Goal: Task Accomplishment & Management: Manage account settings

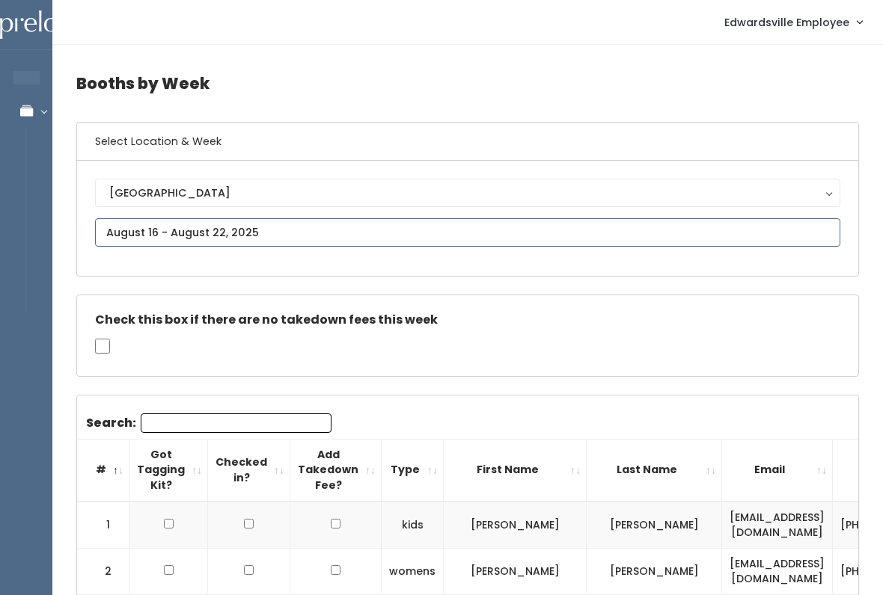
click at [364, 236] on input "text" at bounding box center [467, 232] width 745 height 28
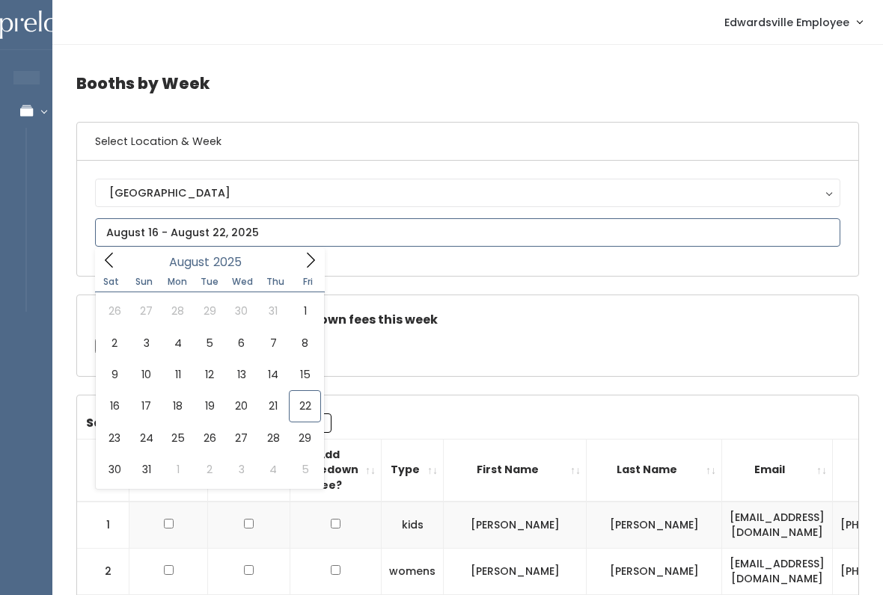
type input "[DATE] to [DATE]"
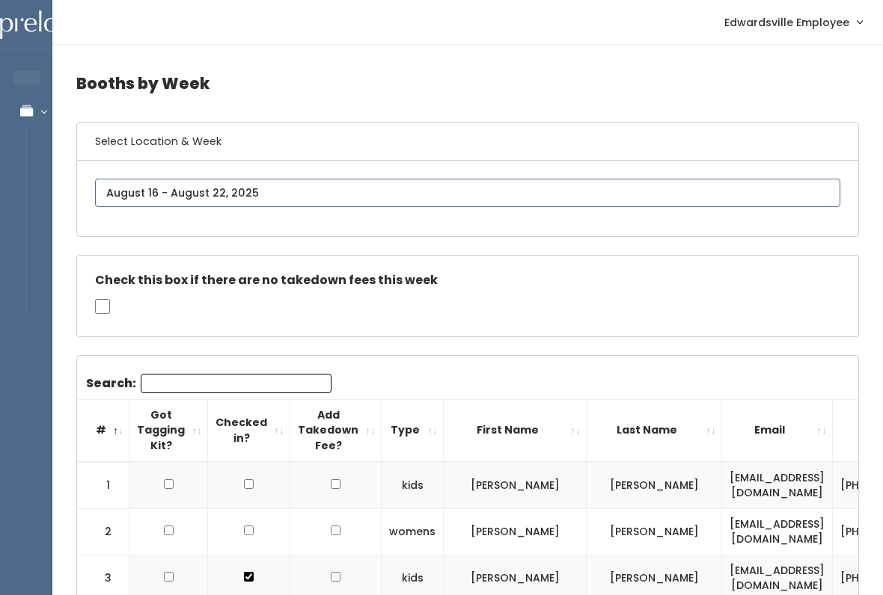
click at [332, 186] on input "text" at bounding box center [467, 193] width 745 height 28
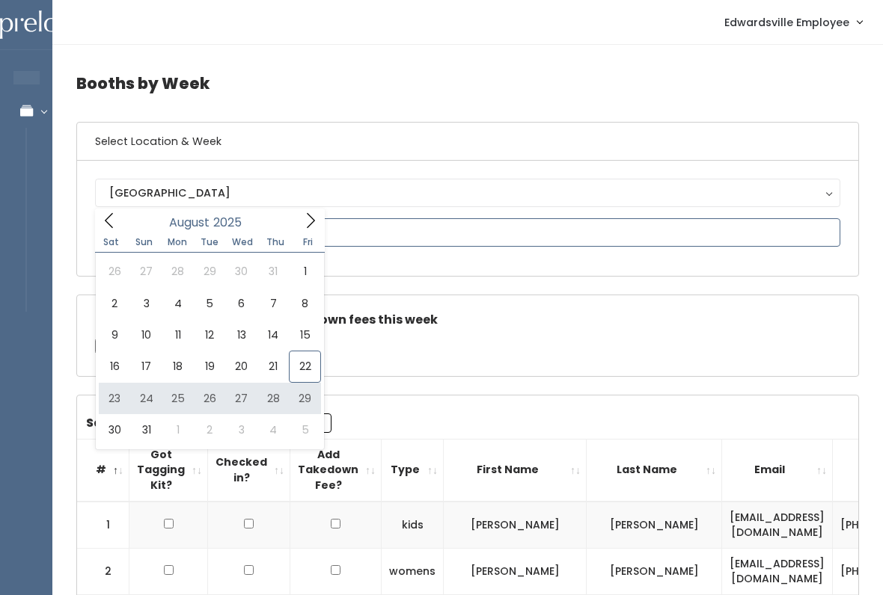
type input "[DATE] to [DATE]"
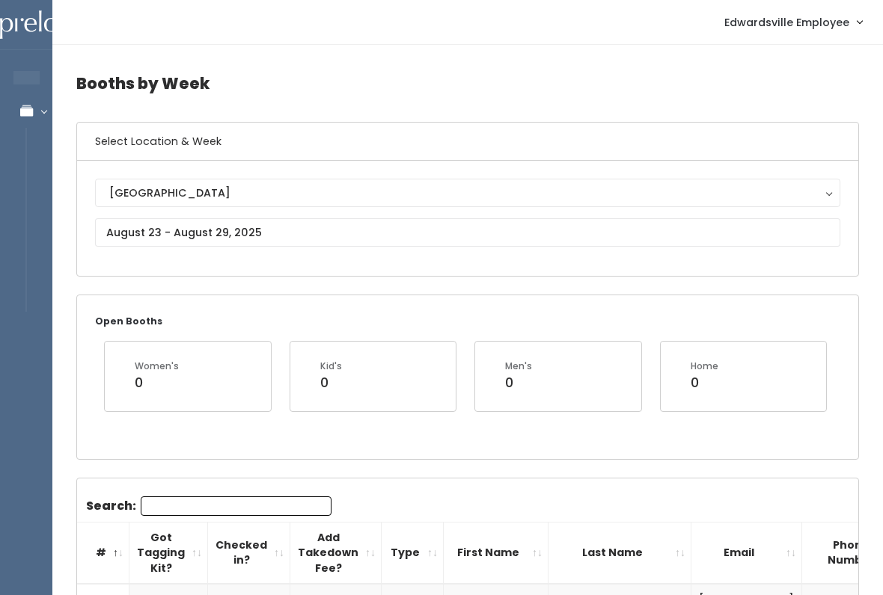
click at [285, 503] on input "Search:" at bounding box center [236, 506] width 191 height 19
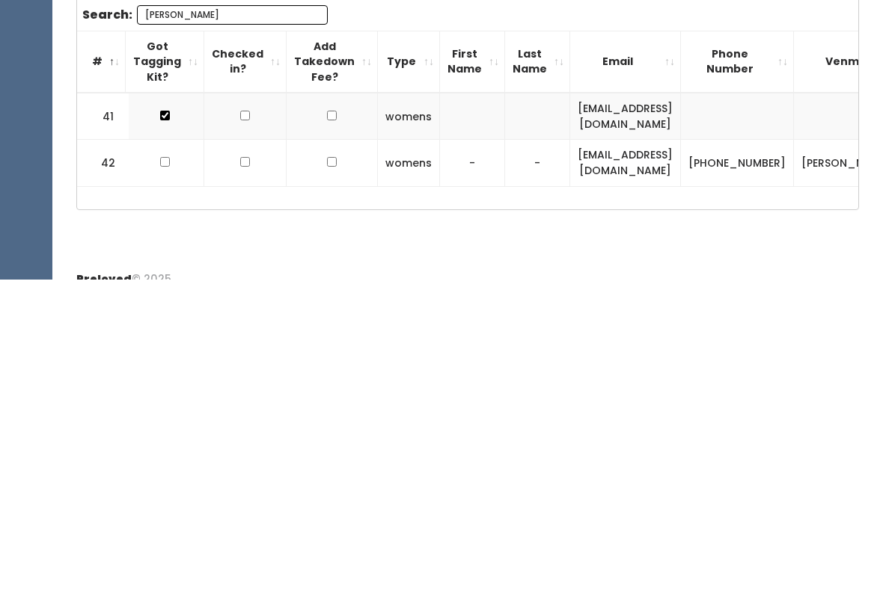
scroll to position [0, 3]
type input "Lisa"
click at [168, 473] on input "checkbox" at bounding box center [166, 478] width 10 height 10
checkbox input "true"
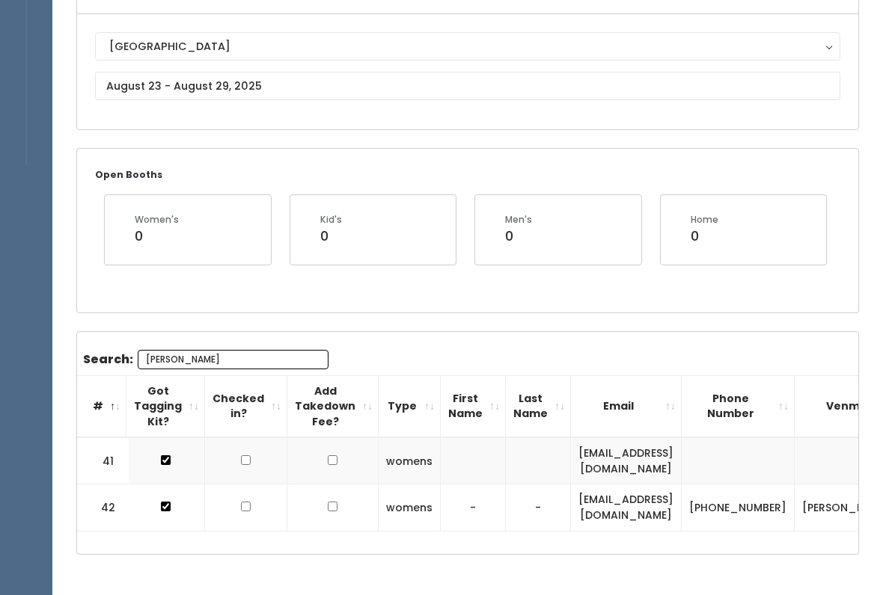
scroll to position [0, 0]
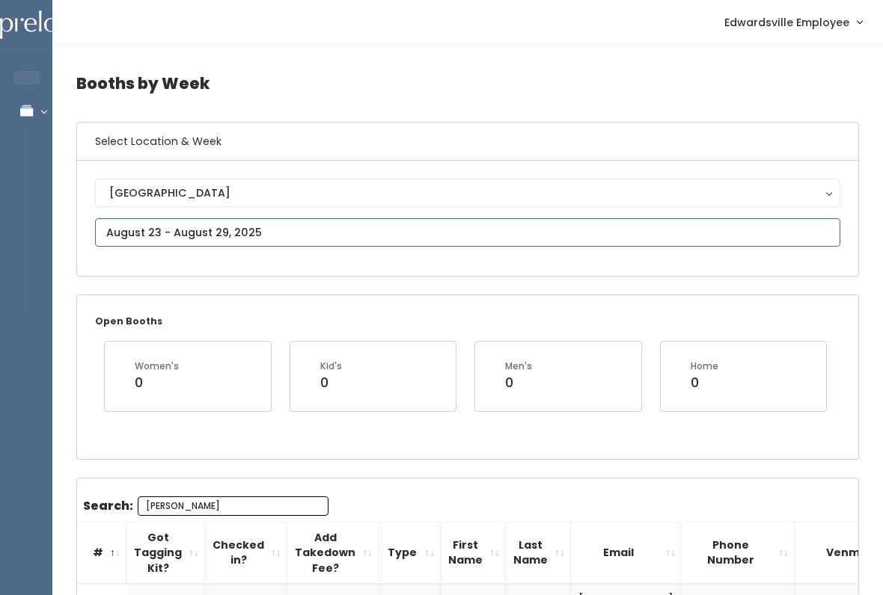
click at [381, 224] on input "text" at bounding box center [467, 232] width 745 height 28
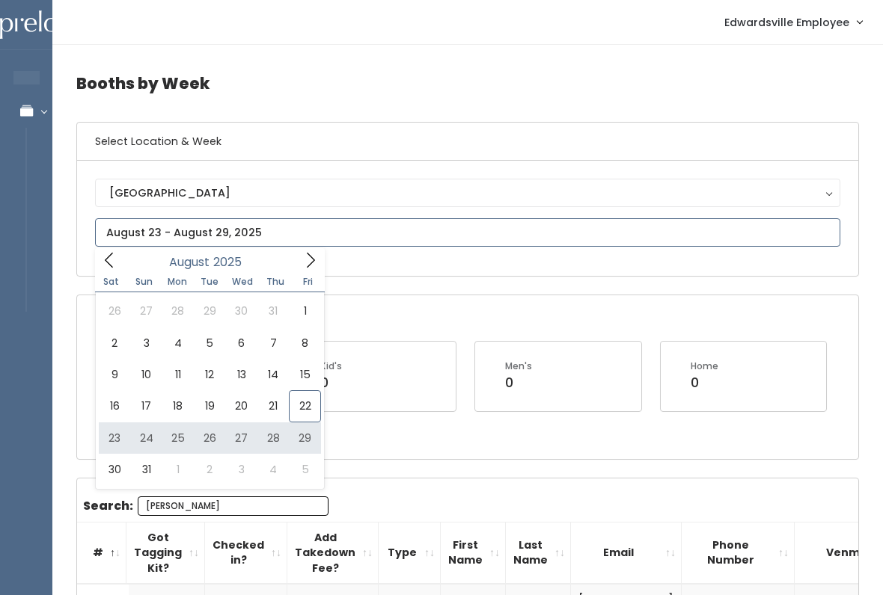
type input "[DATE] to [DATE]"
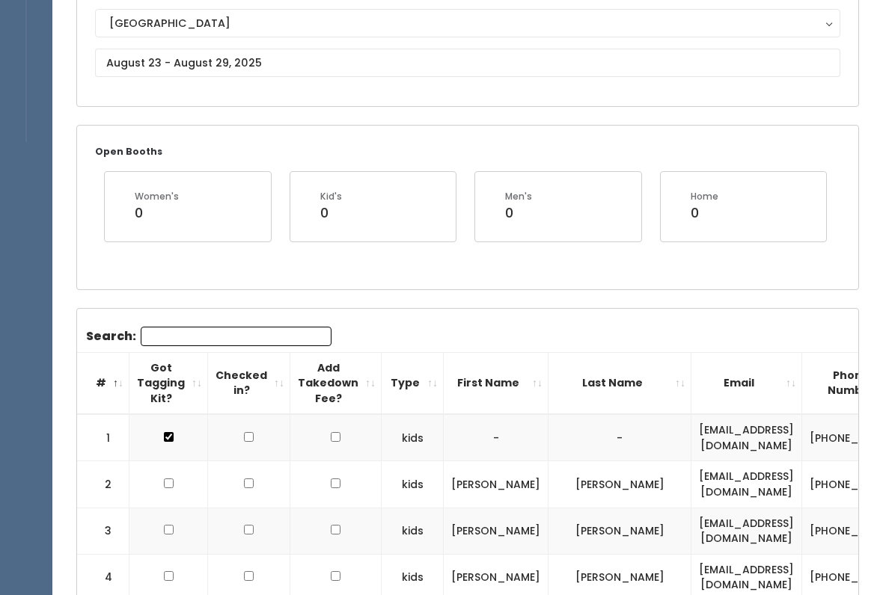
scroll to position [171, 0]
click at [568, 50] on input "text" at bounding box center [467, 62] width 745 height 28
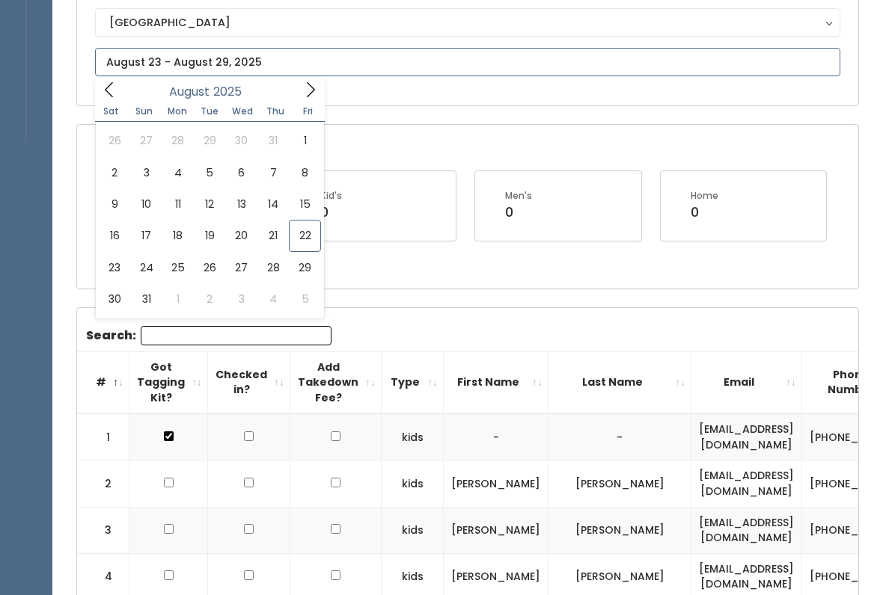
type input "[DATE] to [DATE]"
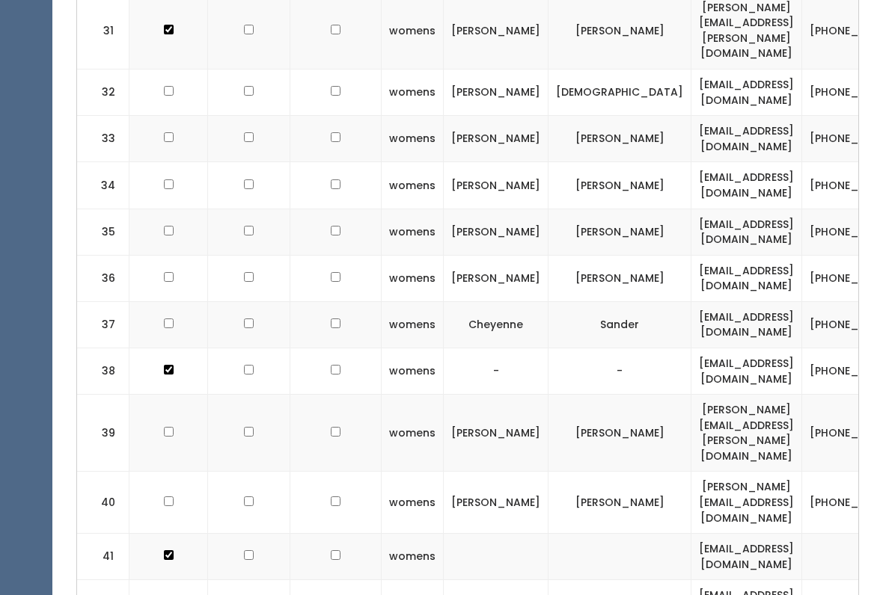
scroll to position [2503, 0]
